Goal: Entertainment & Leisure: Consume media (video, audio)

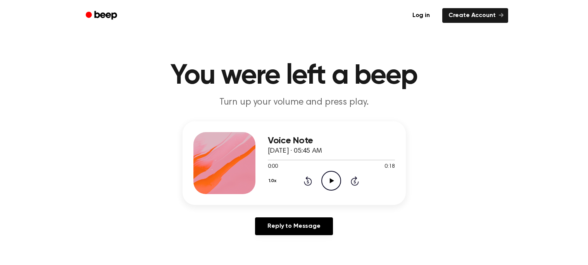
click at [334, 186] on icon "Play Audio" at bounding box center [331, 181] width 20 height 20
click at [335, 183] on icon "Play Audio" at bounding box center [331, 181] width 20 height 20
click at [328, 178] on icon "Play Audio" at bounding box center [331, 181] width 20 height 20
click at [329, 178] on icon "Play Audio" at bounding box center [331, 181] width 20 height 20
